Goal: Information Seeking & Learning: Learn about a topic

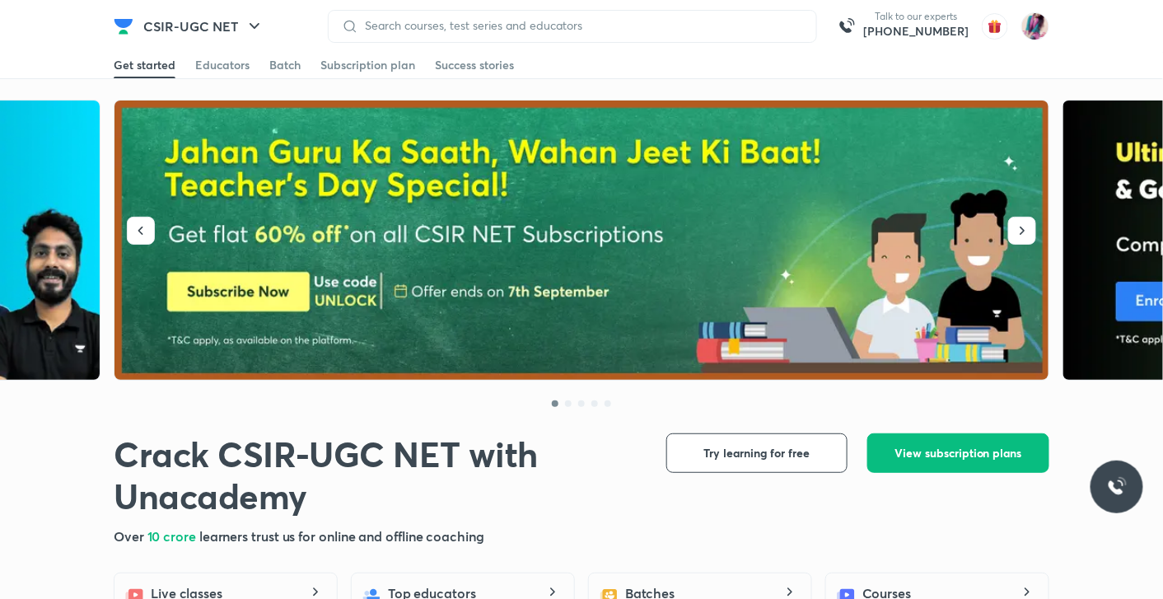
click at [275, 292] on img at bounding box center [581, 240] width 935 height 280
click at [221, 68] on div "Educators" at bounding box center [222, 65] width 54 height 16
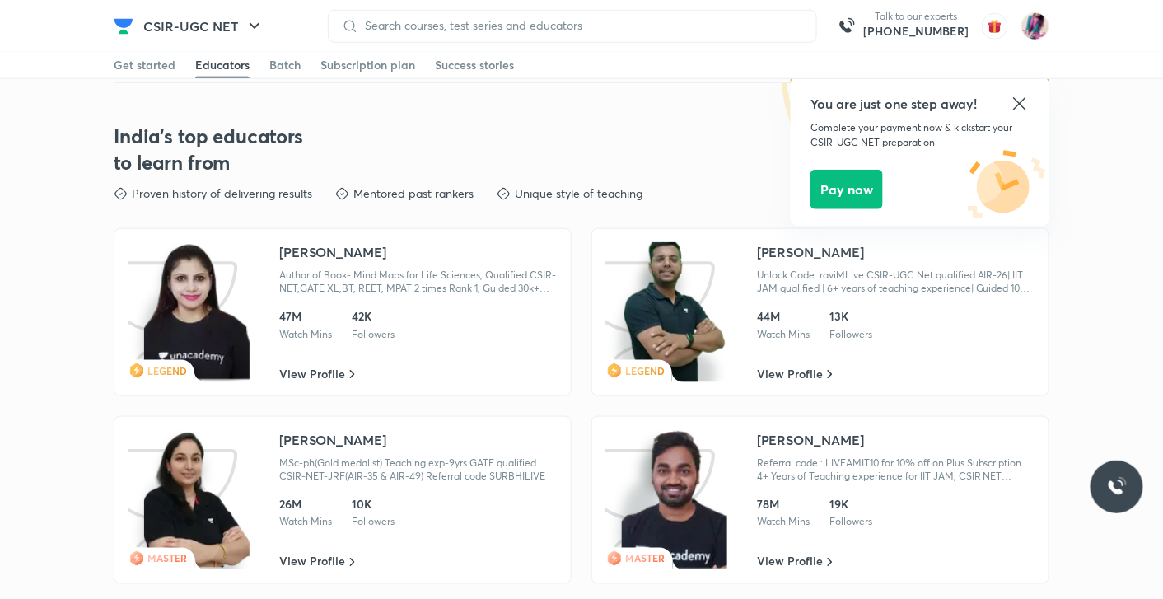
scroll to position [2437, 0]
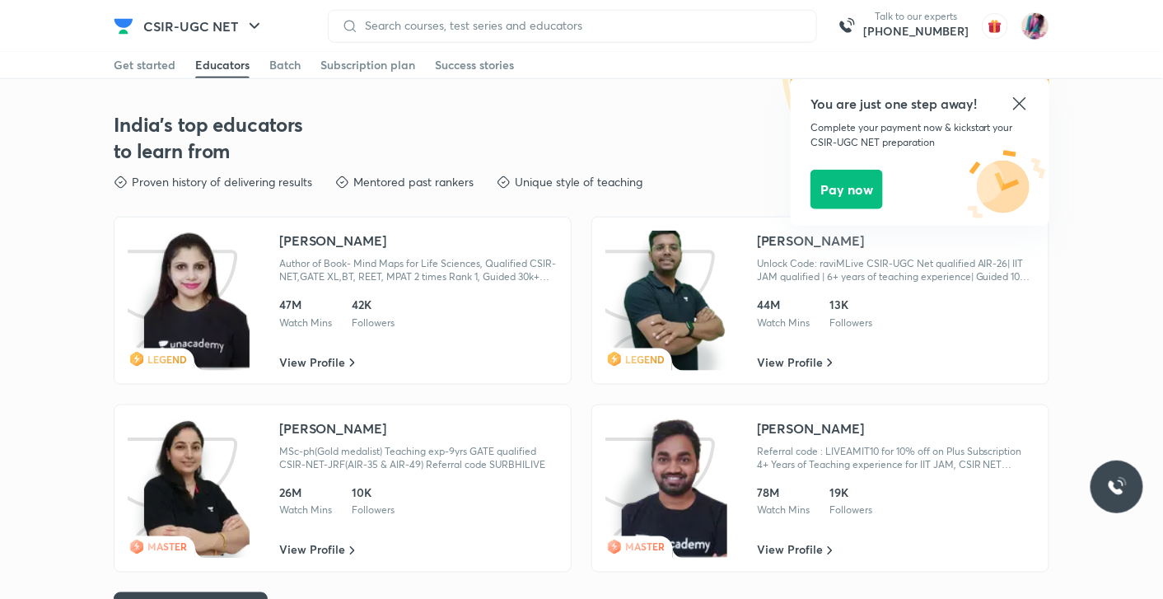
click at [1024, 96] on icon at bounding box center [1020, 104] width 20 height 20
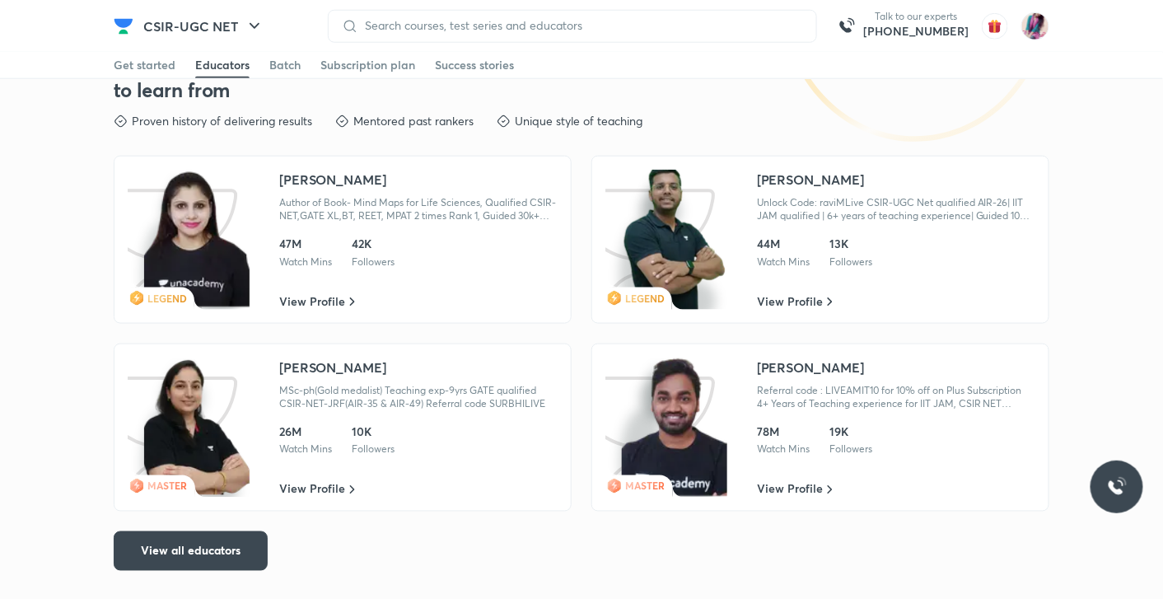
scroll to position [2482, 0]
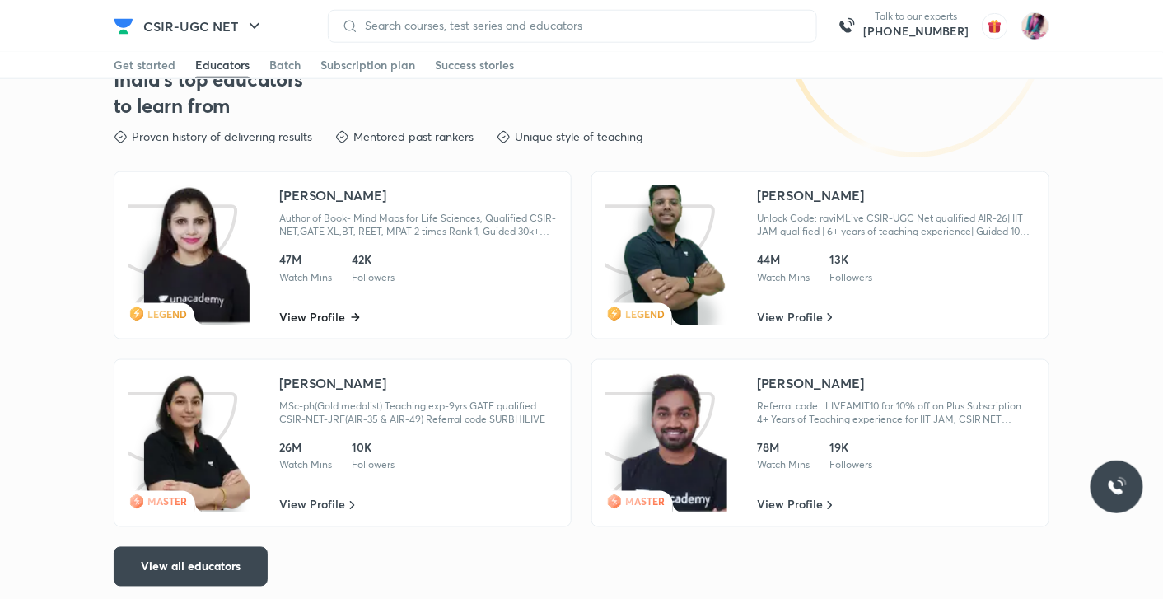
click at [347, 318] on link "View Profile" at bounding box center [319, 317] width 81 height 16
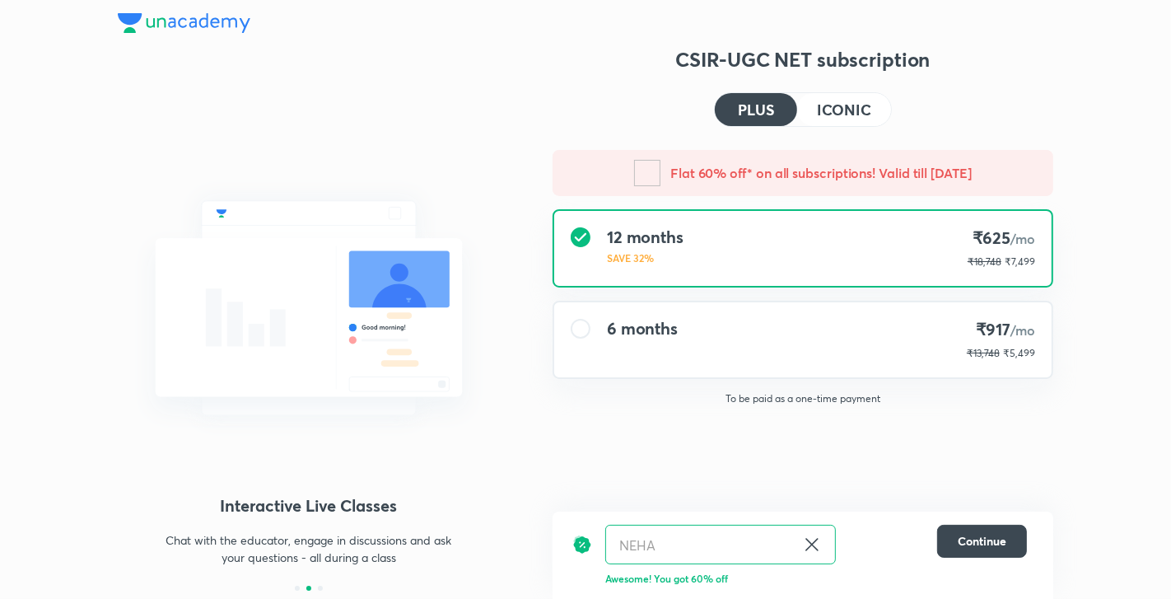
click at [581, 329] on div at bounding box center [581, 329] width 20 height 20
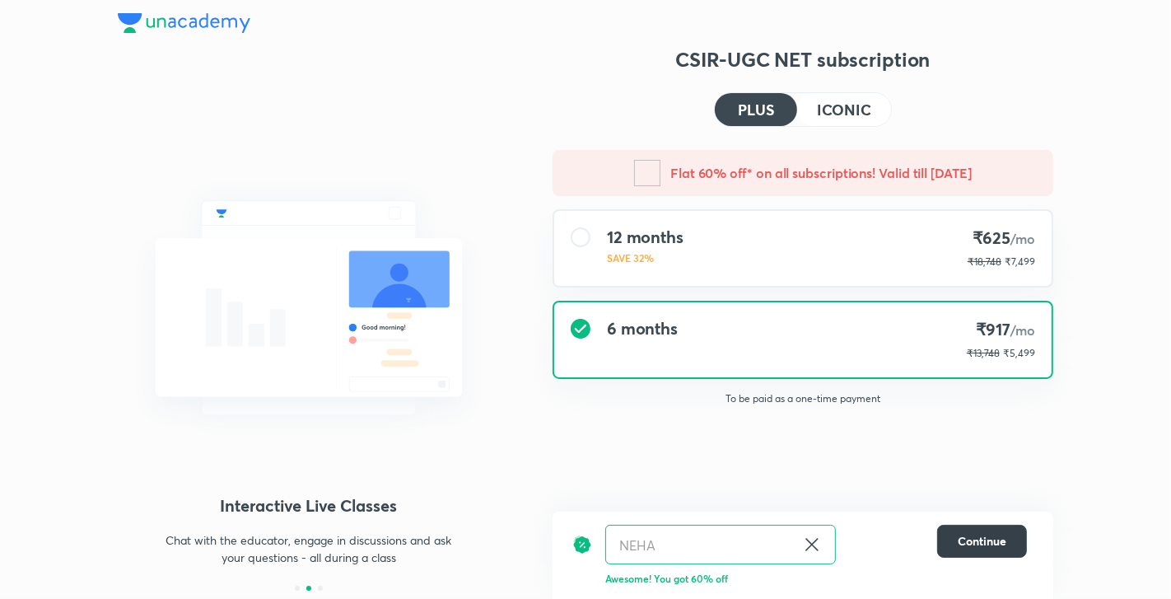
click at [986, 542] on span "Continue" at bounding box center [982, 541] width 49 height 16
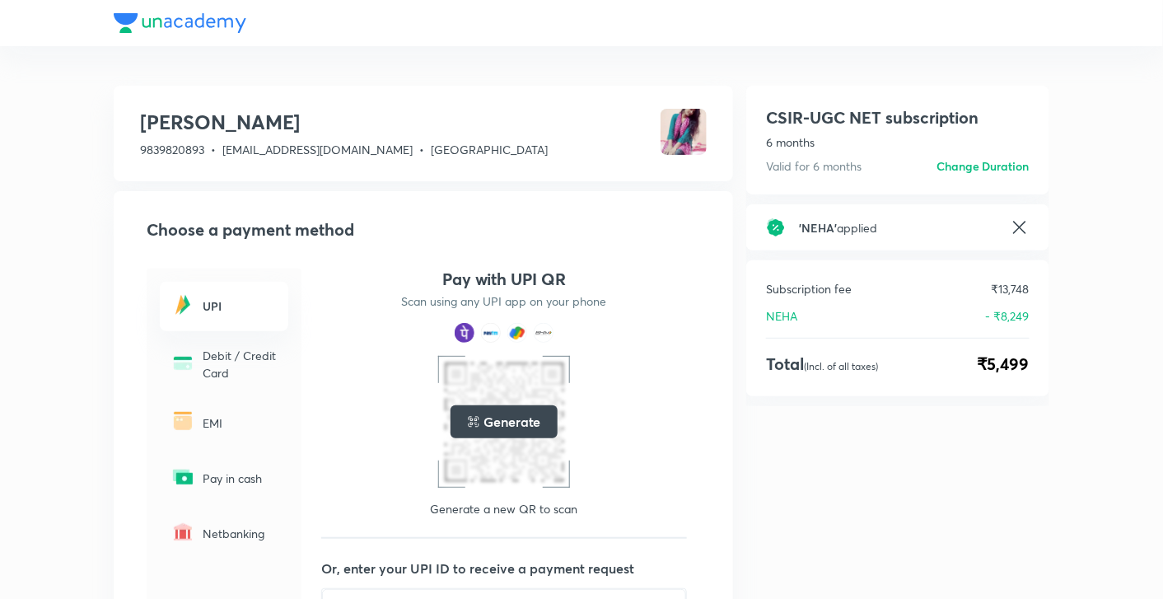
click at [1021, 231] on icon at bounding box center [1020, 227] width 20 height 20
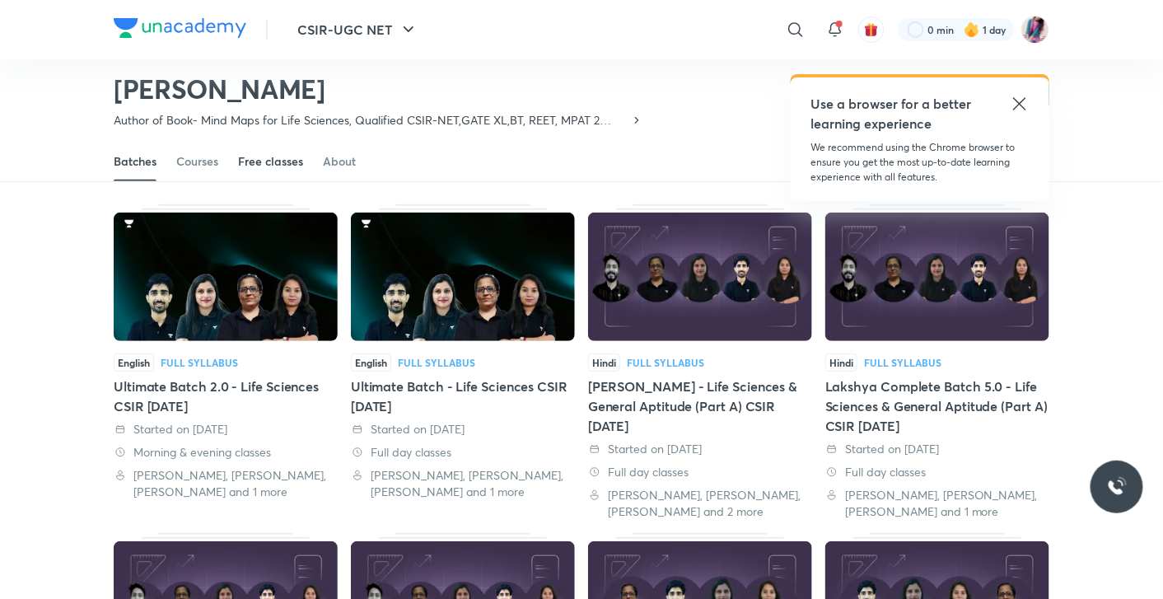
click at [263, 161] on div "Free classes" at bounding box center [270, 161] width 65 height 16
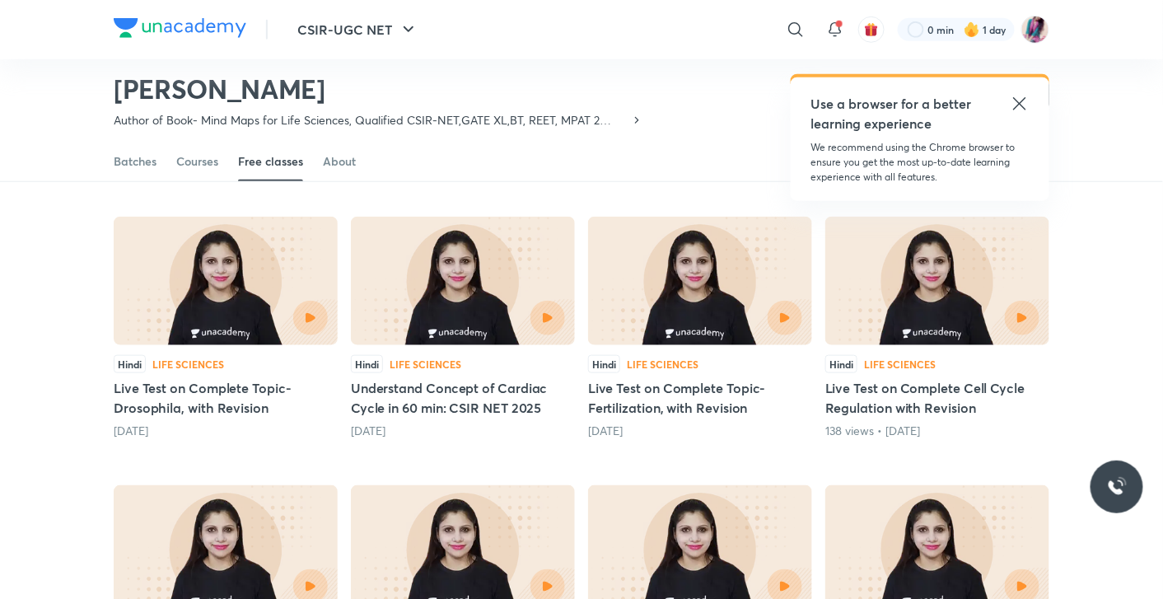
scroll to position [411, 0]
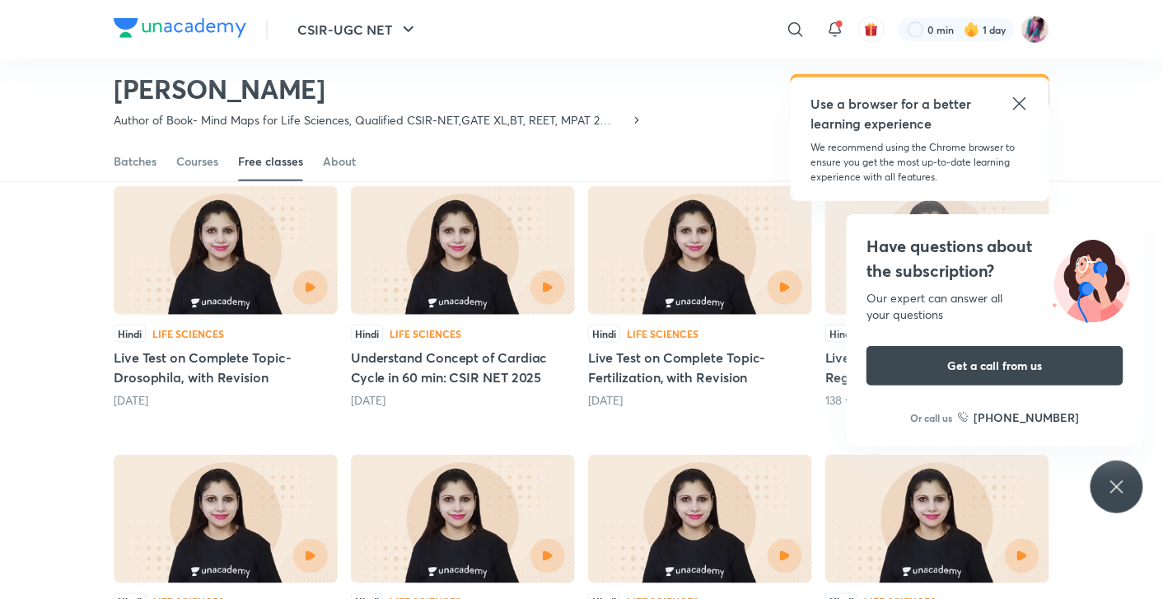
click at [1025, 105] on icon at bounding box center [1020, 104] width 20 height 20
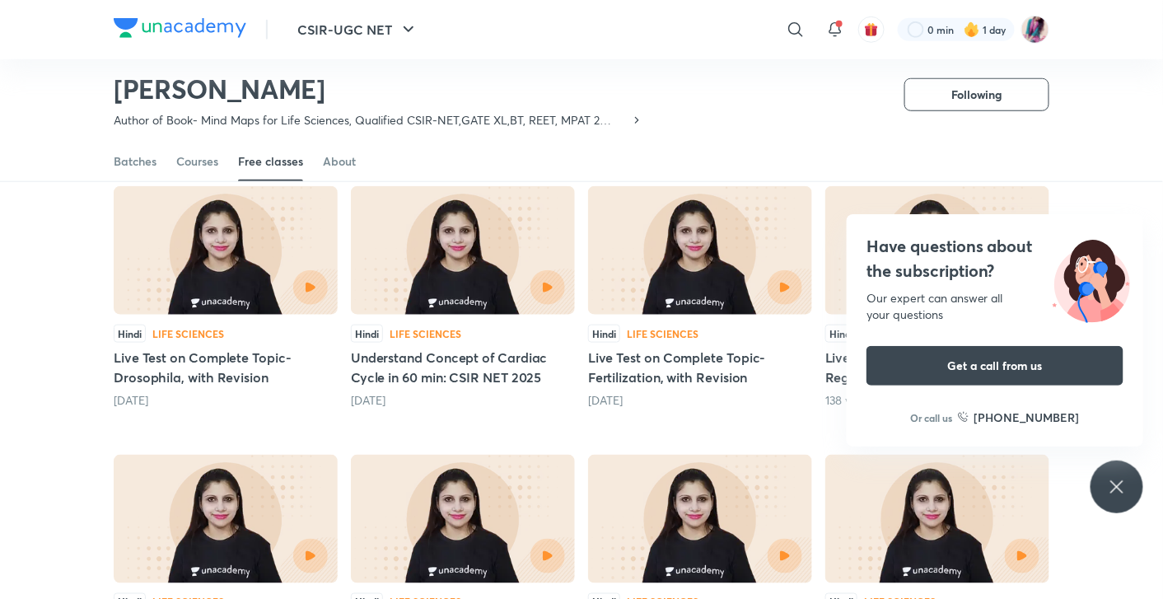
click at [1116, 509] on div "Have questions about the subscription? Our expert can answer all your questions…" at bounding box center [1116, 486] width 53 height 53
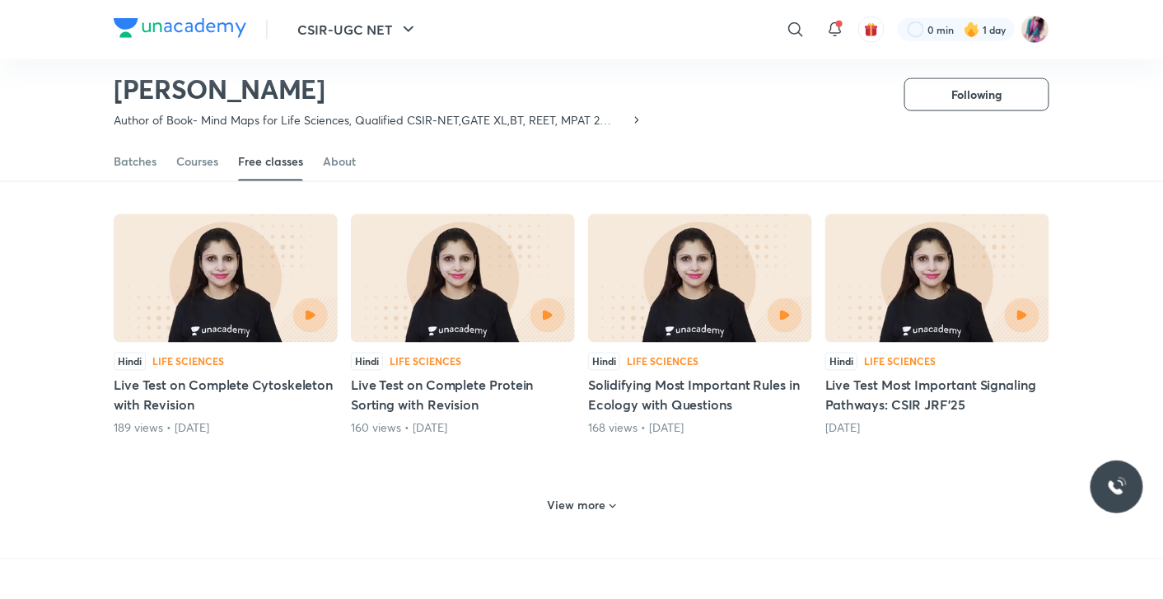
scroll to position [655, 0]
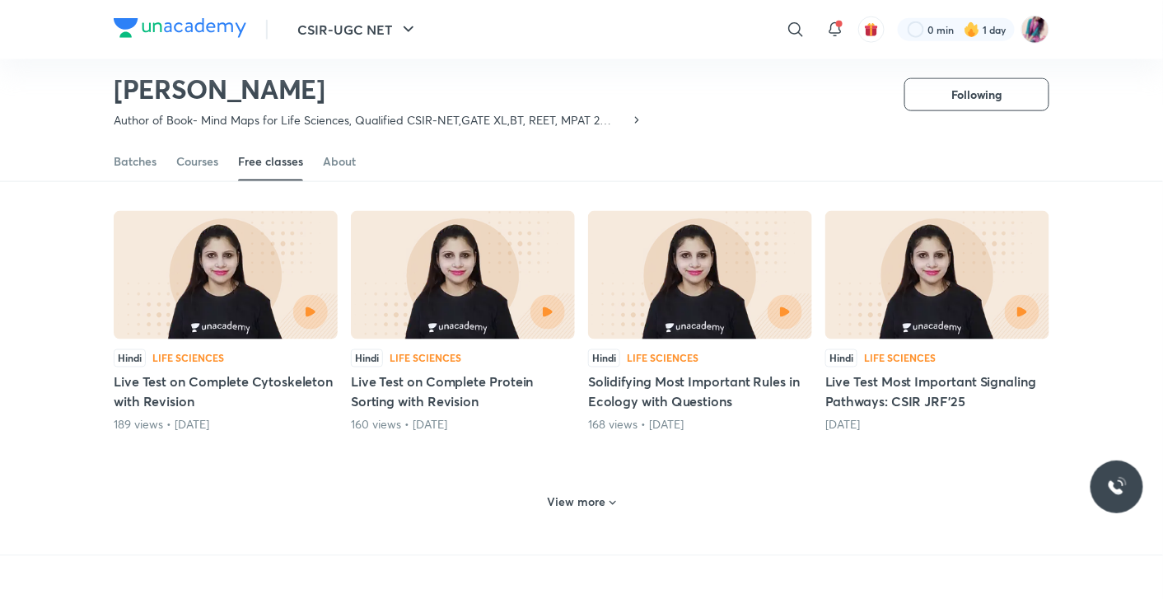
click at [606, 497] on icon at bounding box center [612, 503] width 13 height 13
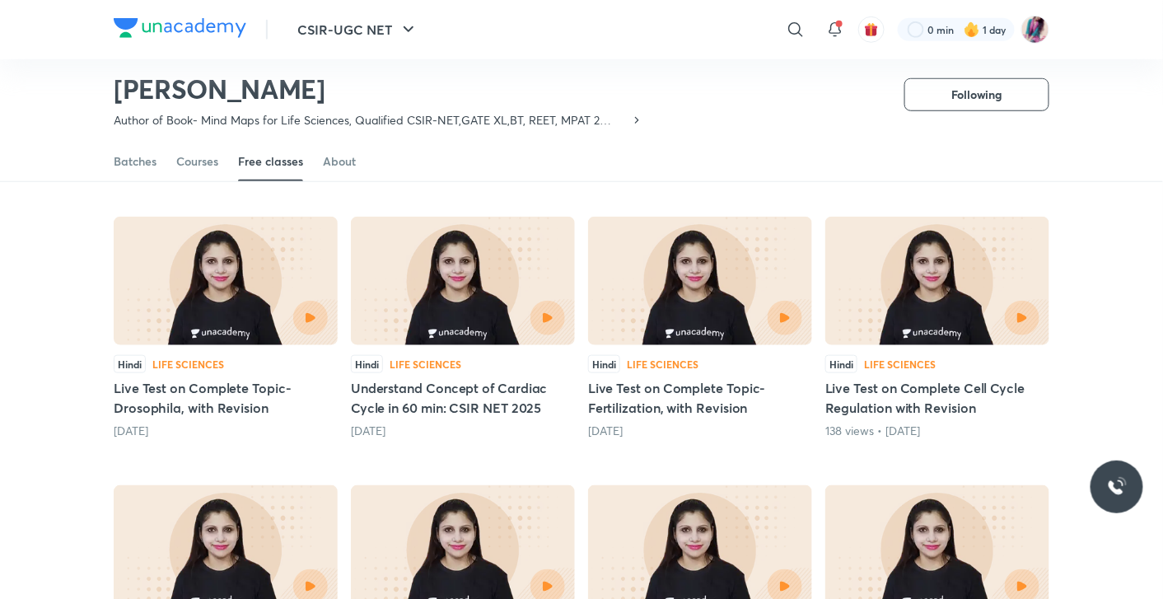
scroll to position [383, 0]
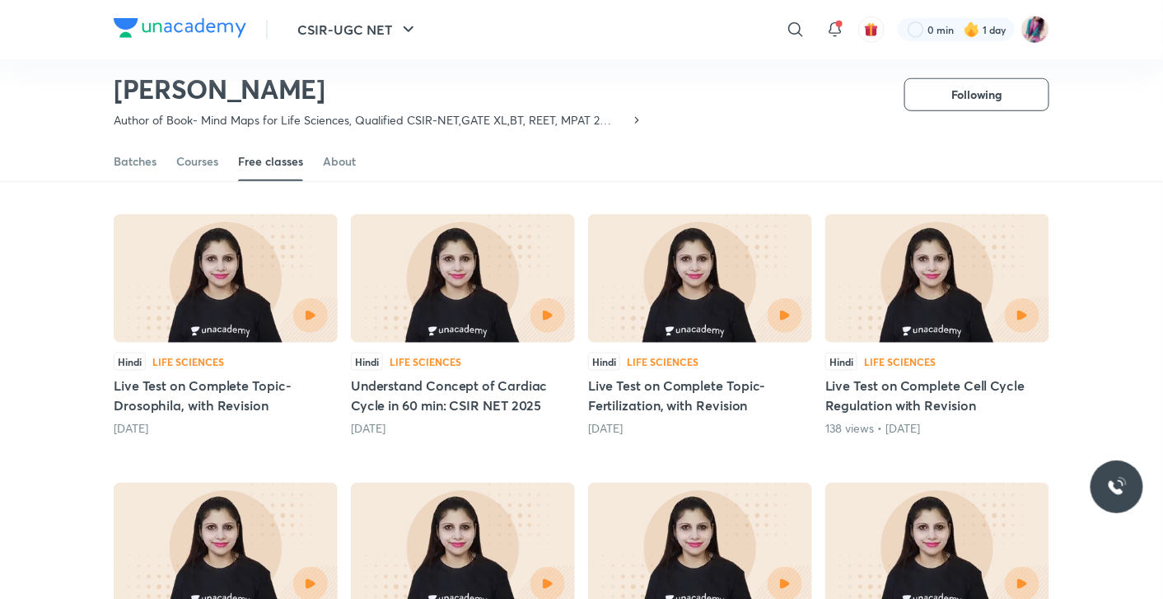
click at [665, 390] on h5 "Live Test on Complete Topic- Fertilization, with Revision" at bounding box center [700, 396] width 224 height 40
